Goal: Information Seeking & Learning: Learn about a topic

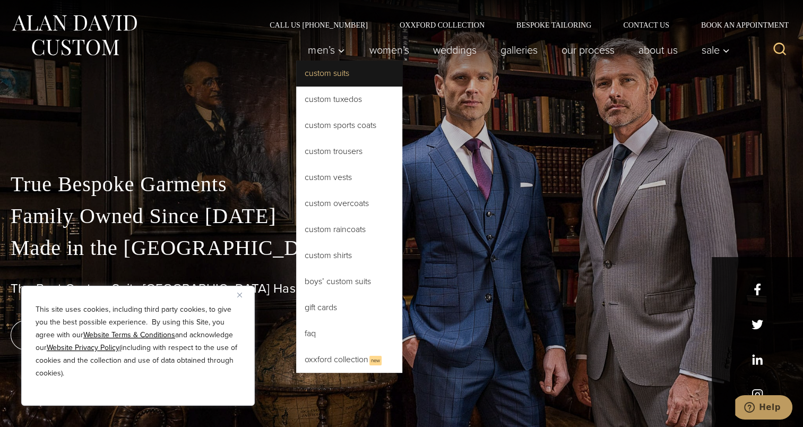
click at [331, 72] on link "Custom Suits" at bounding box center [349, 73] width 106 height 25
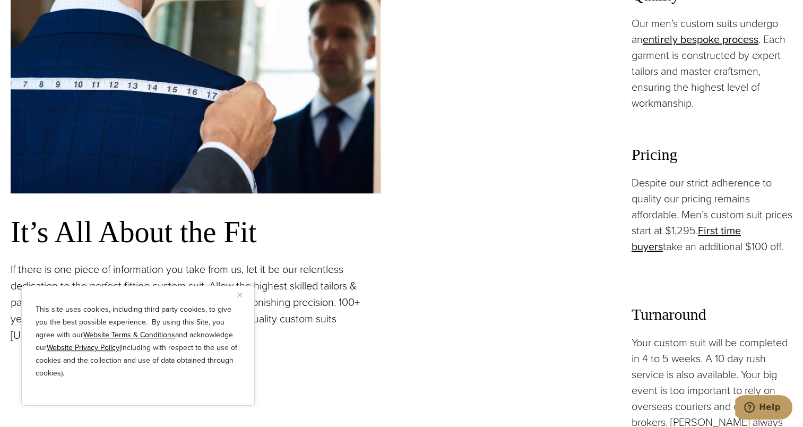
scroll to position [805, 0]
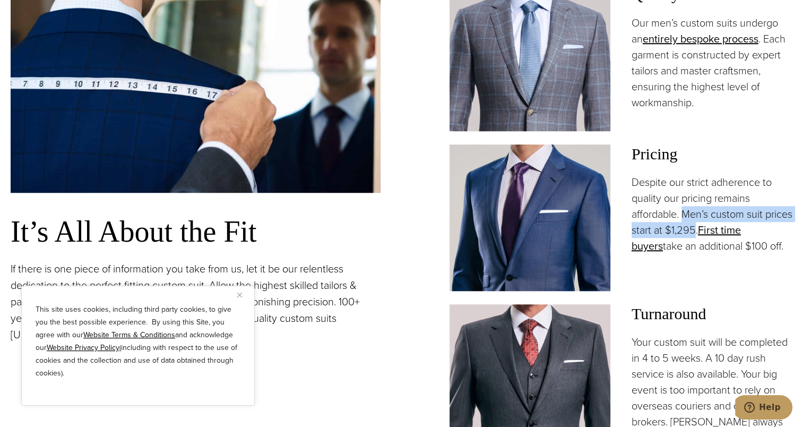
drag, startPoint x: 684, startPoint y: 212, endPoint x: 724, endPoint y: 229, distance: 43.6
click at [724, 229] on p "Despite our strict adherence to quality our pricing remains affordable. Men’s c…" at bounding box center [712, 214] width 161 height 80
drag, startPoint x: 724, startPoint y: 229, endPoint x: 697, endPoint y: 153, distance: 80.3
click at [697, 153] on h3 "Pricing" at bounding box center [712, 153] width 161 height 19
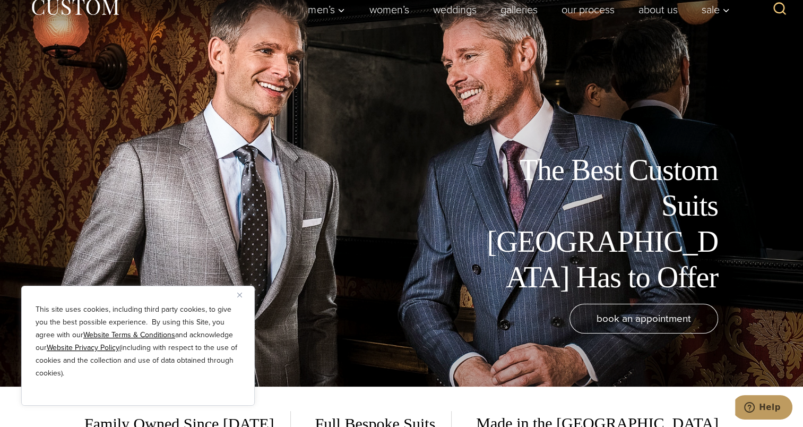
scroll to position [0, 0]
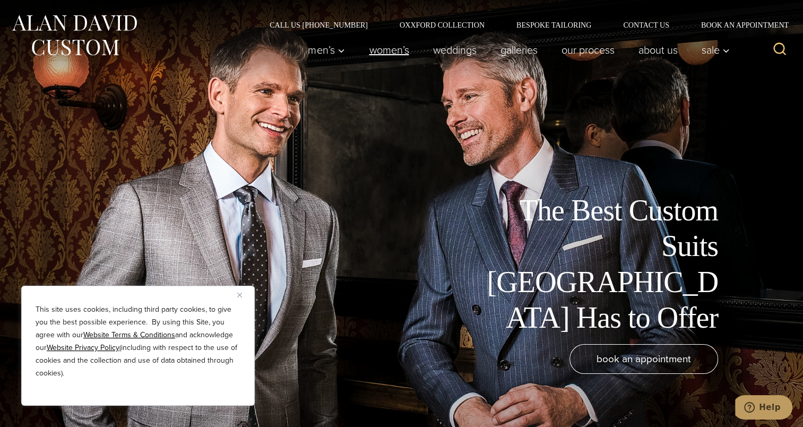
click at [382, 46] on link "Women’s" at bounding box center [389, 49] width 64 height 21
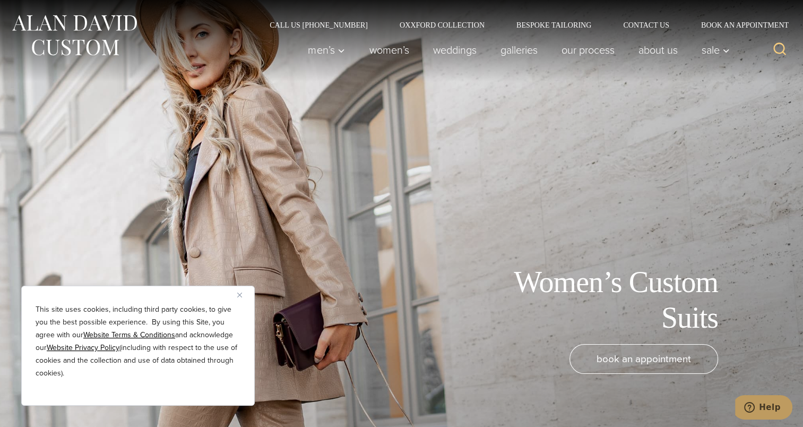
click at [238, 294] on img "Close" at bounding box center [239, 295] width 5 height 5
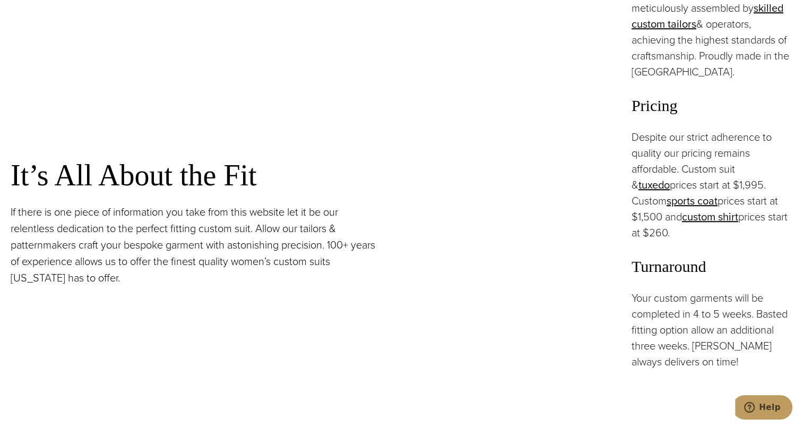
scroll to position [918, 0]
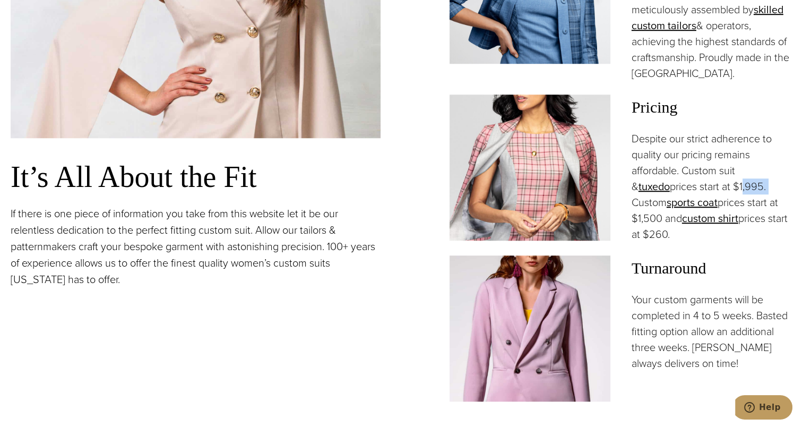
drag, startPoint x: 700, startPoint y: 159, endPoint x: 729, endPoint y: 160, distance: 28.7
click at [729, 160] on p "Despite our strict adherence to quality our pricing remains affordable. Custom …" at bounding box center [712, 187] width 161 height 112
drag, startPoint x: 729, startPoint y: 160, endPoint x: 751, endPoint y: 247, distance: 90.4
click at [751, 255] on span "Turnaround" at bounding box center [712, 267] width 161 height 25
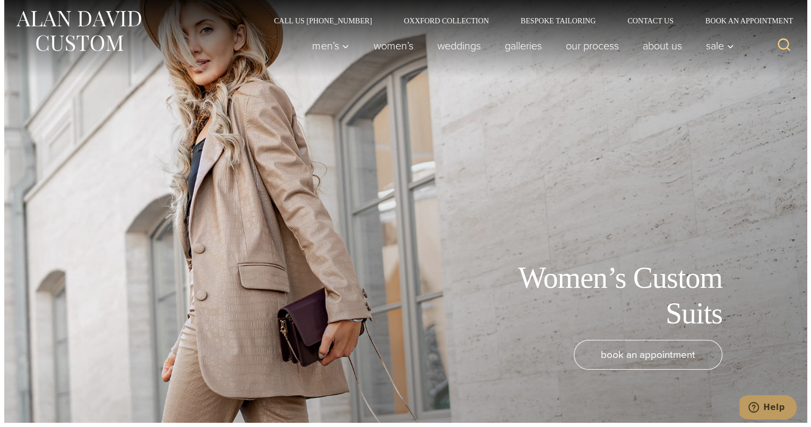
scroll to position [0, 0]
